Goal: Information Seeking & Learning: Learn about a topic

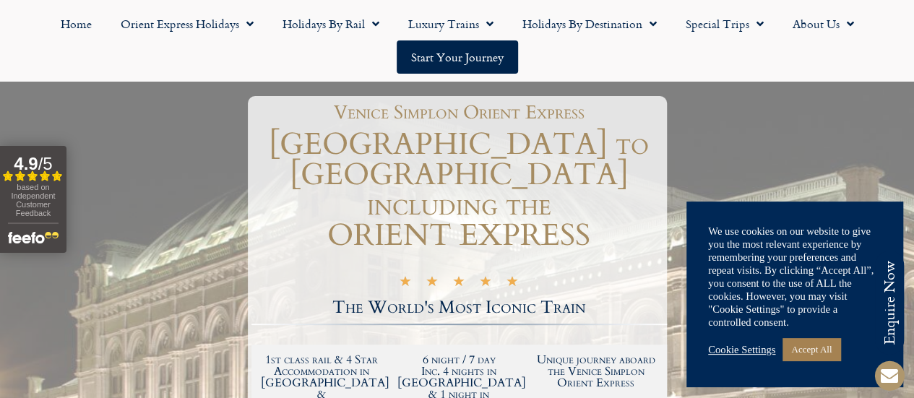
scroll to position [217, 0]
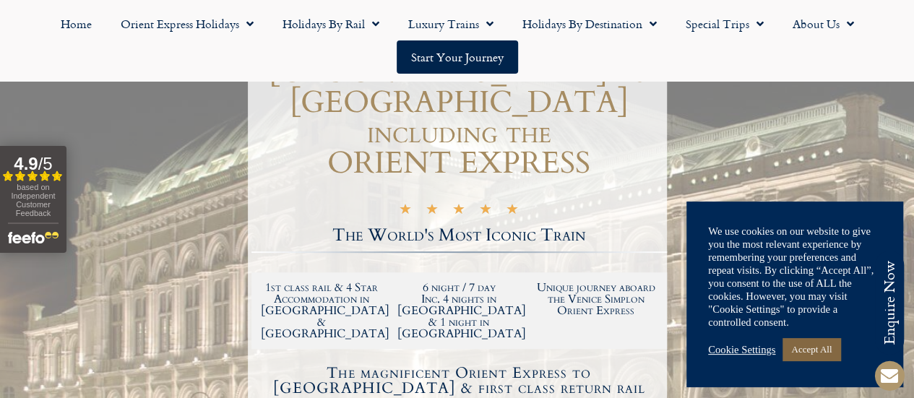
click at [815, 355] on link "Accept All" at bounding box center [811, 349] width 58 height 22
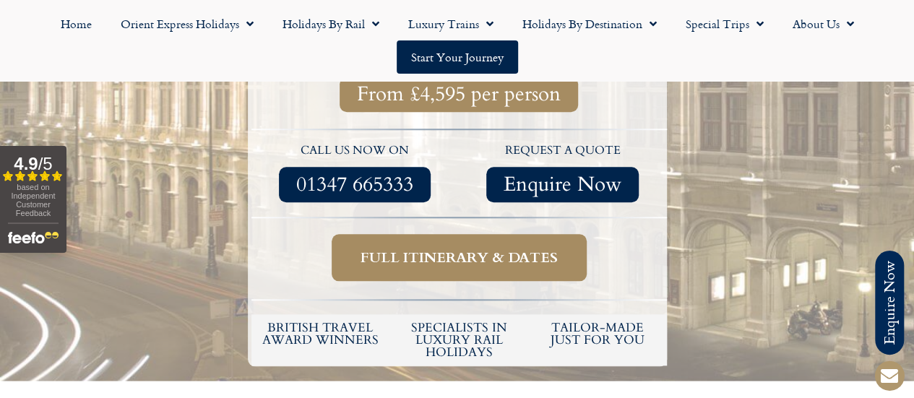
scroll to position [578, 0]
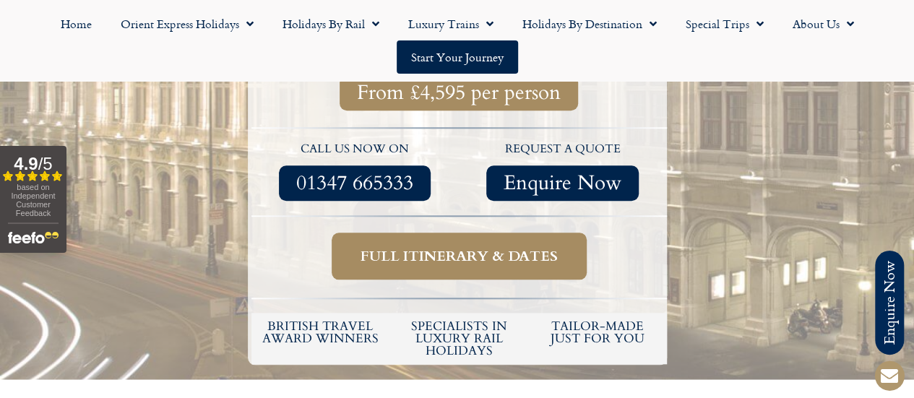
click at [522, 247] on span "Full itinerary & dates" at bounding box center [459, 256] width 197 height 18
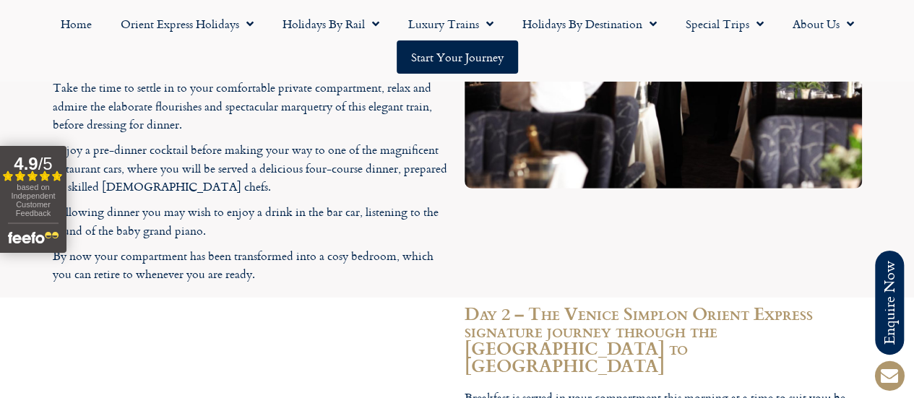
scroll to position [2172, 0]
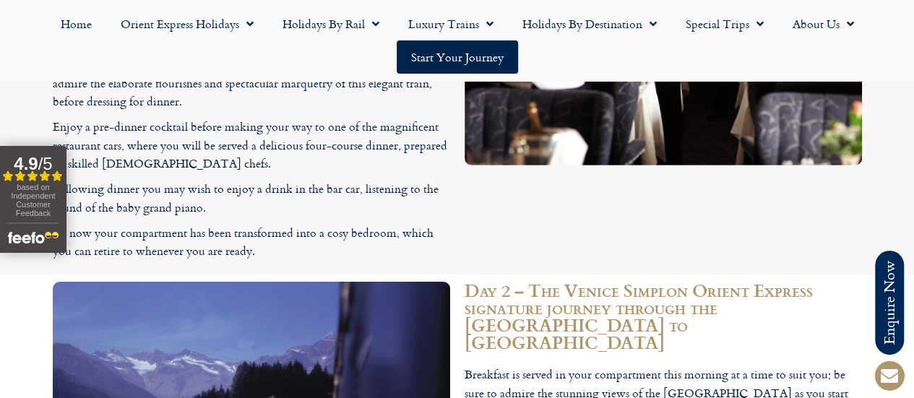
click at [49, 154] on div "4.9 / 5" at bounding box center [33, 164] width 61 height 20
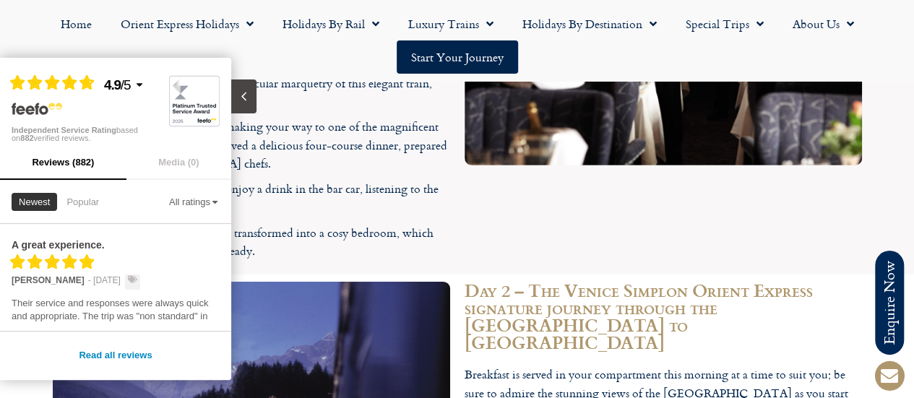
click at [108, 69] on div "Filled star Filled star Filled star Filled star Partial star 4.9 / 5 Independen…" at bounding box center [115, 101] width 231 height 87
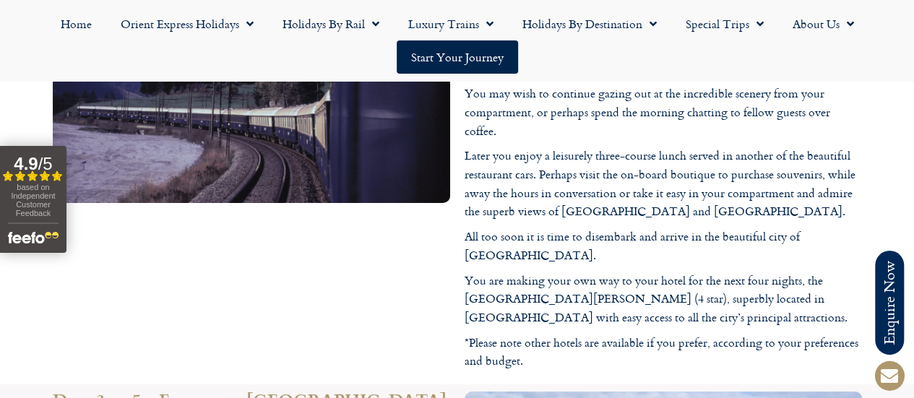
scroll to position [2533, 0]
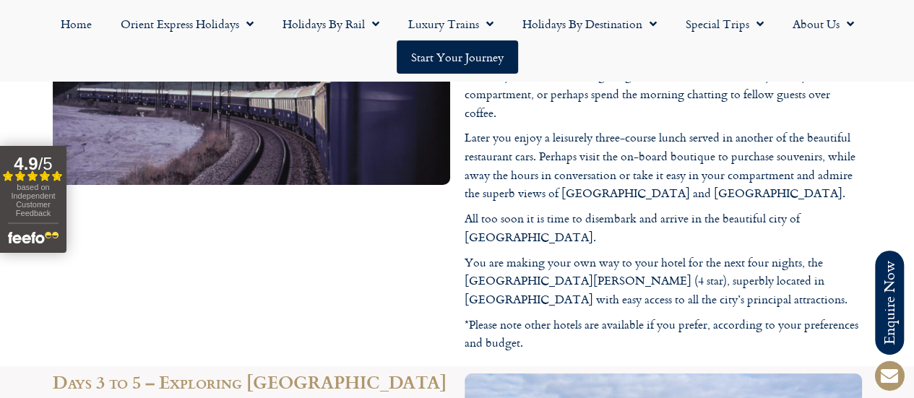
click at [840, 254] on p "You are making your own way to your hotel for the next four nights, the [GEOGRA…" at bounding box center [663, 282] width 397 height 56
click at [540, 272] on p "You are making your own way to your hotel for the next four nights, the [GEOGRA…" at bounding box center [663, 282] width 397 height 56
copy p "Hotel Stefanie (4 star),"
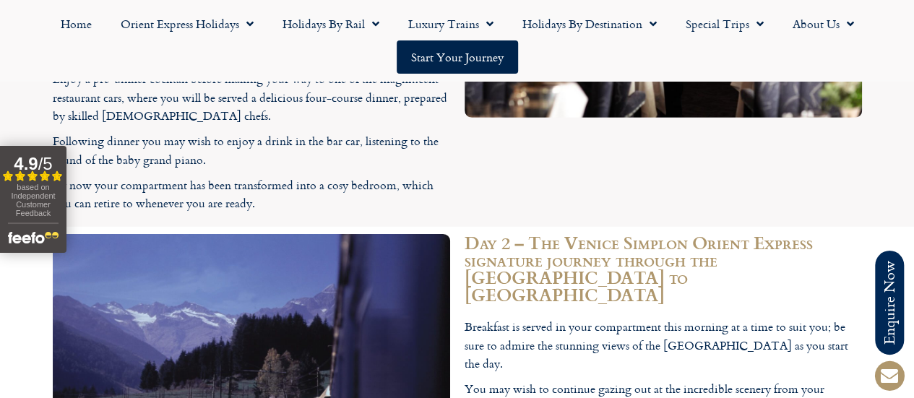
scroll to position [2172, 0]
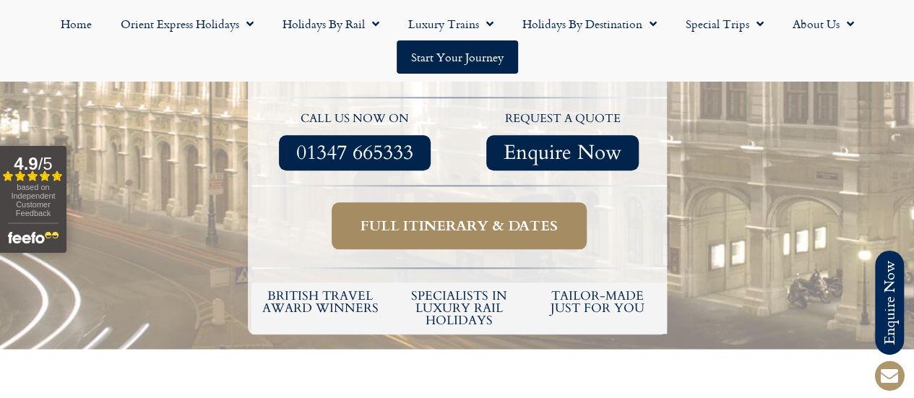
scroll to position [578, 0]
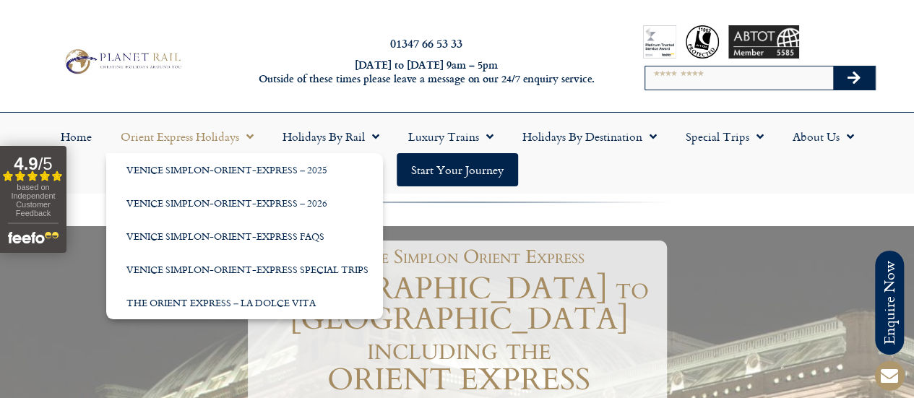
click at [147, 137] on link "Orient Express Holidays" at bounding box center [187, 136] width 162 height 33
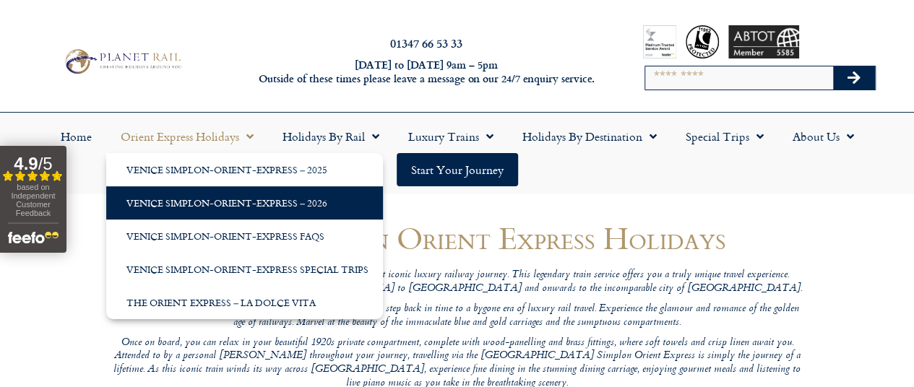
click at [239, 207] on link "Venice Simplon-Orient-Express – 2026" at bounding box center [244, 202] width 277 height 33
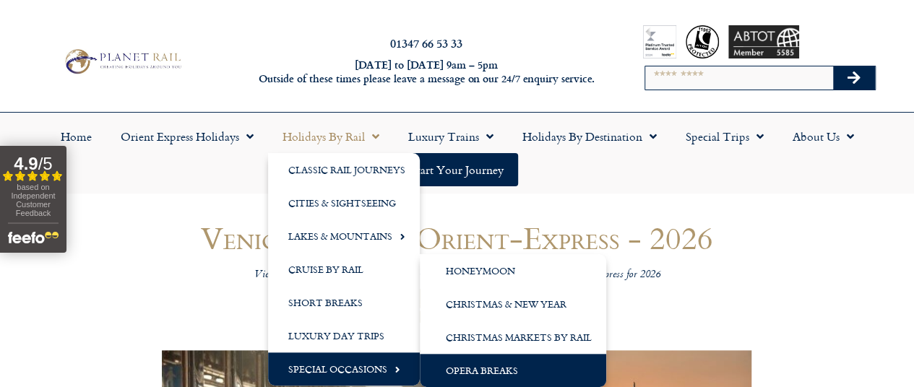
click at [478, 375] on link "Opera Breaks" at bounding box center [513, 370] width 186 height 33
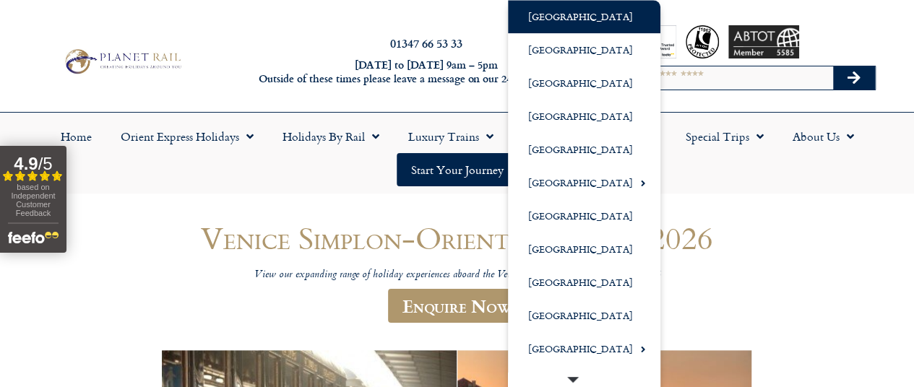
click at [566, 7] on link "[GEOGRAPHIC_DATA]" at bounding box center [584, 16] width 152 height 33
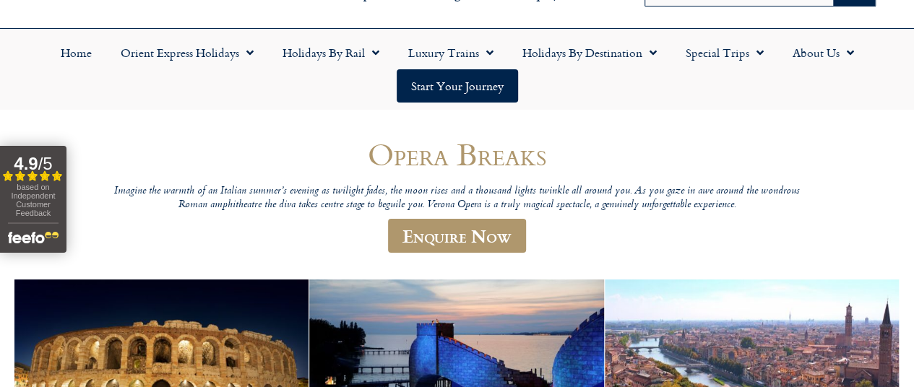
scroll to position [72, 0]
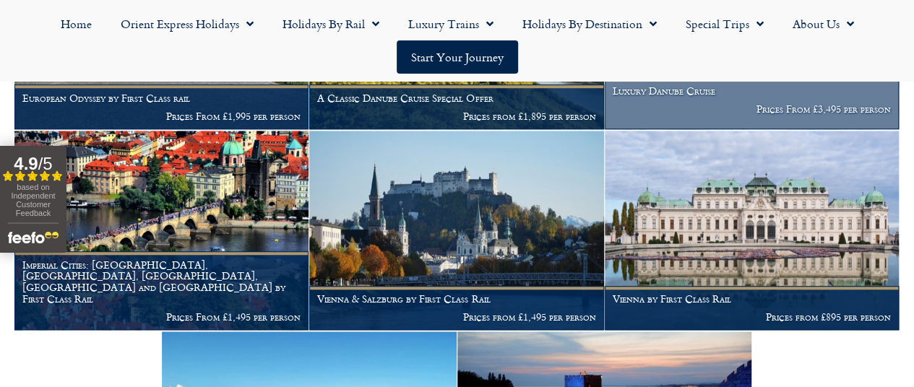
scroll to position [433, 0]
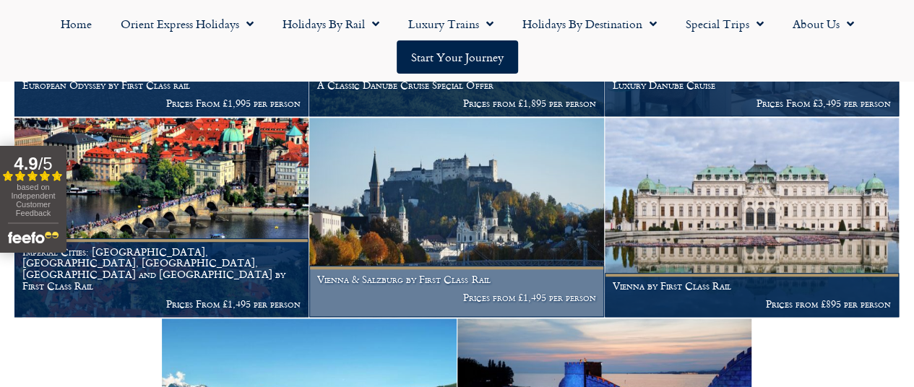
click at [457, 265] on img at bounding box center [456, 217] width 294 height 199
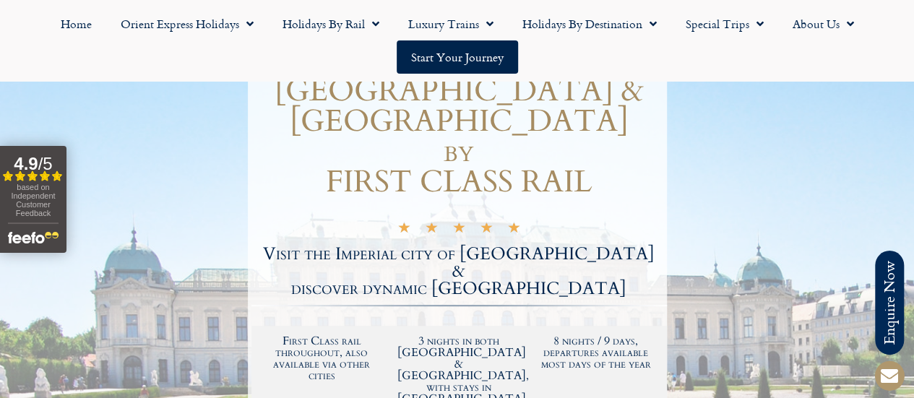
scroll to position [289, 0]
